Goal: Find specific page/section: Find specific page/section

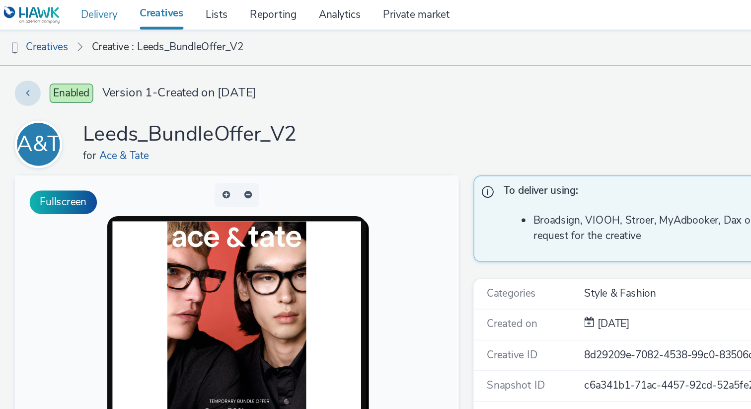
click at [70, 16] on link "Delivery" at bounding box center [66, 10] width 39 height 20
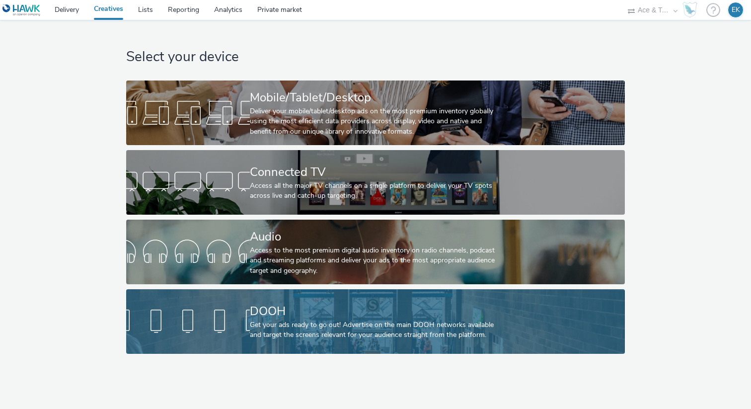
click at [258, 318] on div "DOOH" at bounding box center [373, 310] width 247 height 17
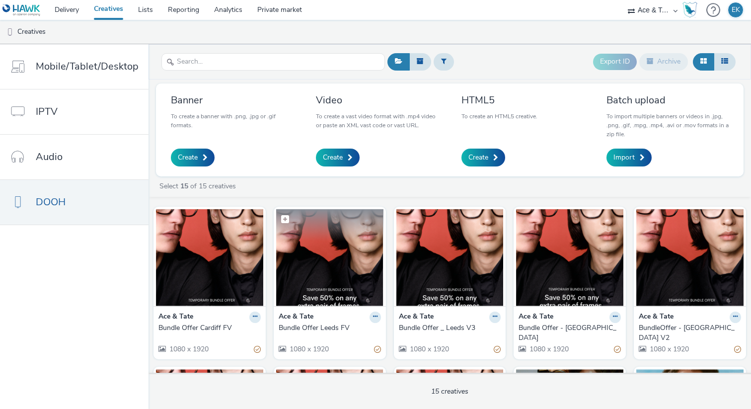
click at [334, 248] on img at bounding box center [329, 257] width 107 height 97
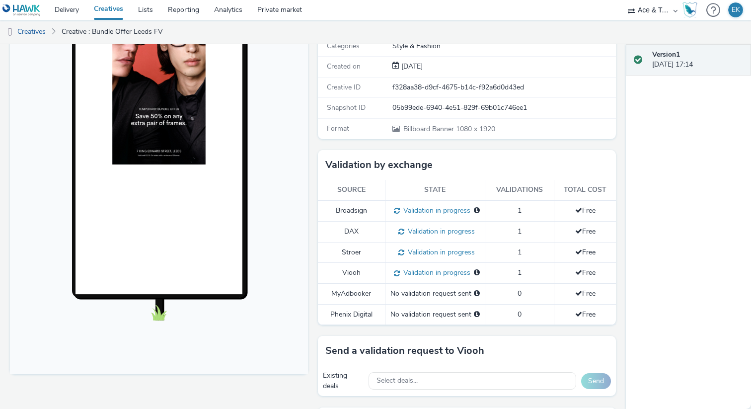
scroll to position [155, 0]
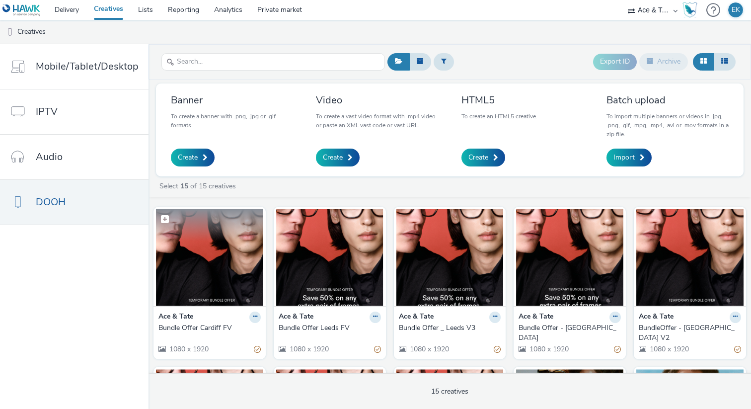
click at [180, 251] on img at bounding box center [209, 257] width 107 height 97
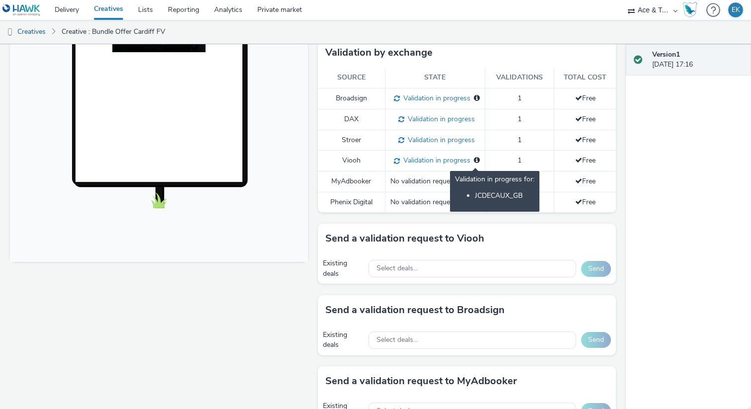
scroll to position [270, 0]
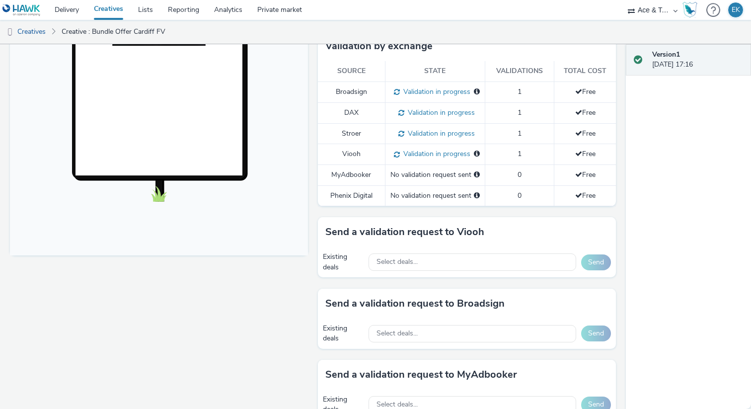
click at [348, 144] on td "Stroer" at bounding box center [351, 133] width 67 height 21
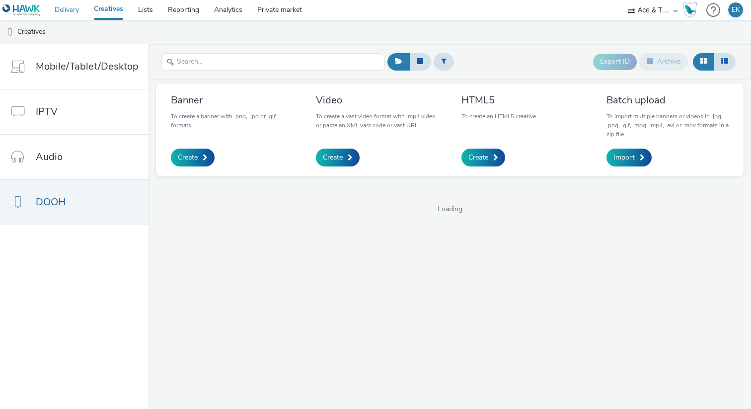
click at [78, 17] on link "Delivery" at bounding box center [66, 10] width 39 height 20
